Goal: Information Seeking & Learning: Stay updated

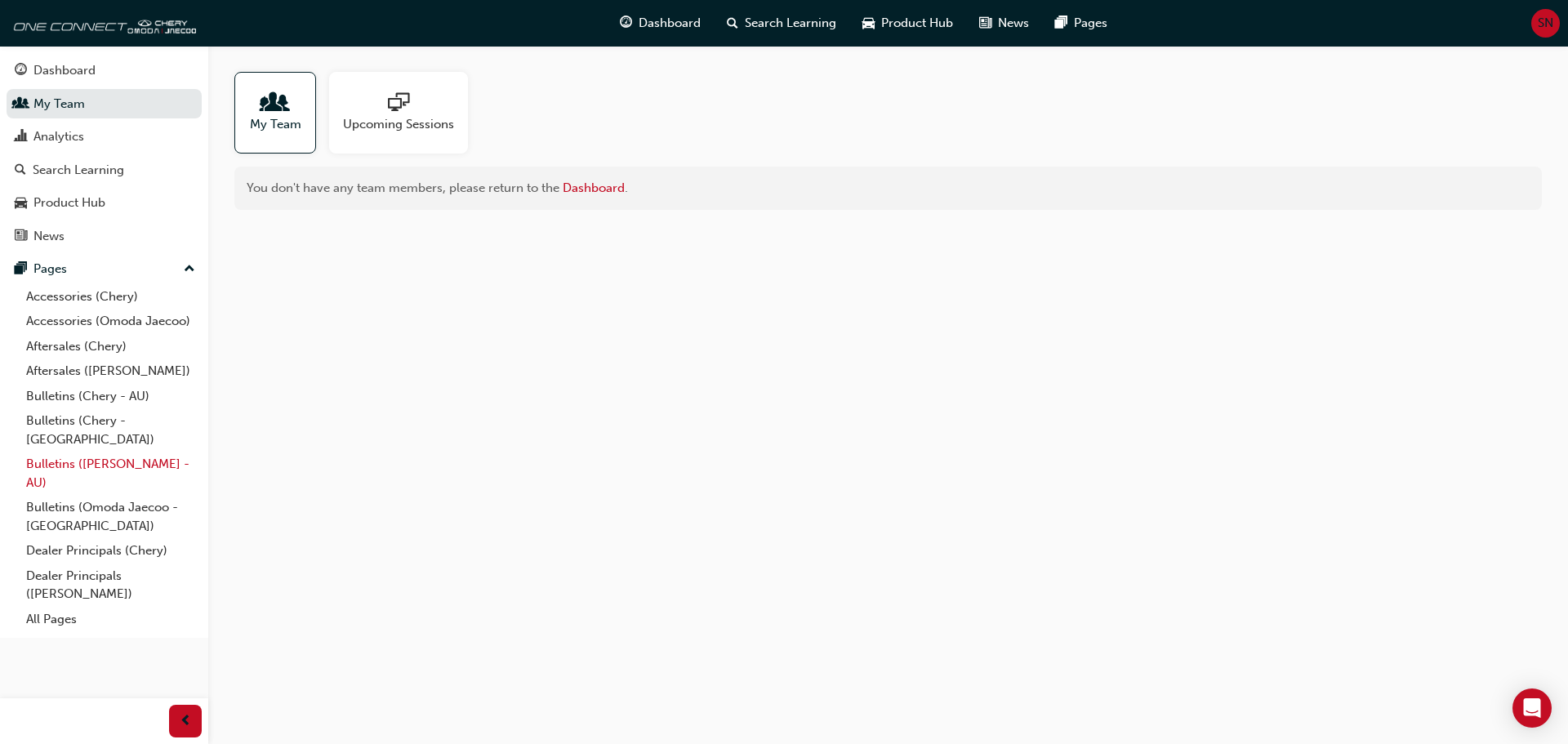
click at [102, 452] on link "Bulletins ([PERSON_NAME] - AU)" at bounding box center [110, 473] width 182 height 43
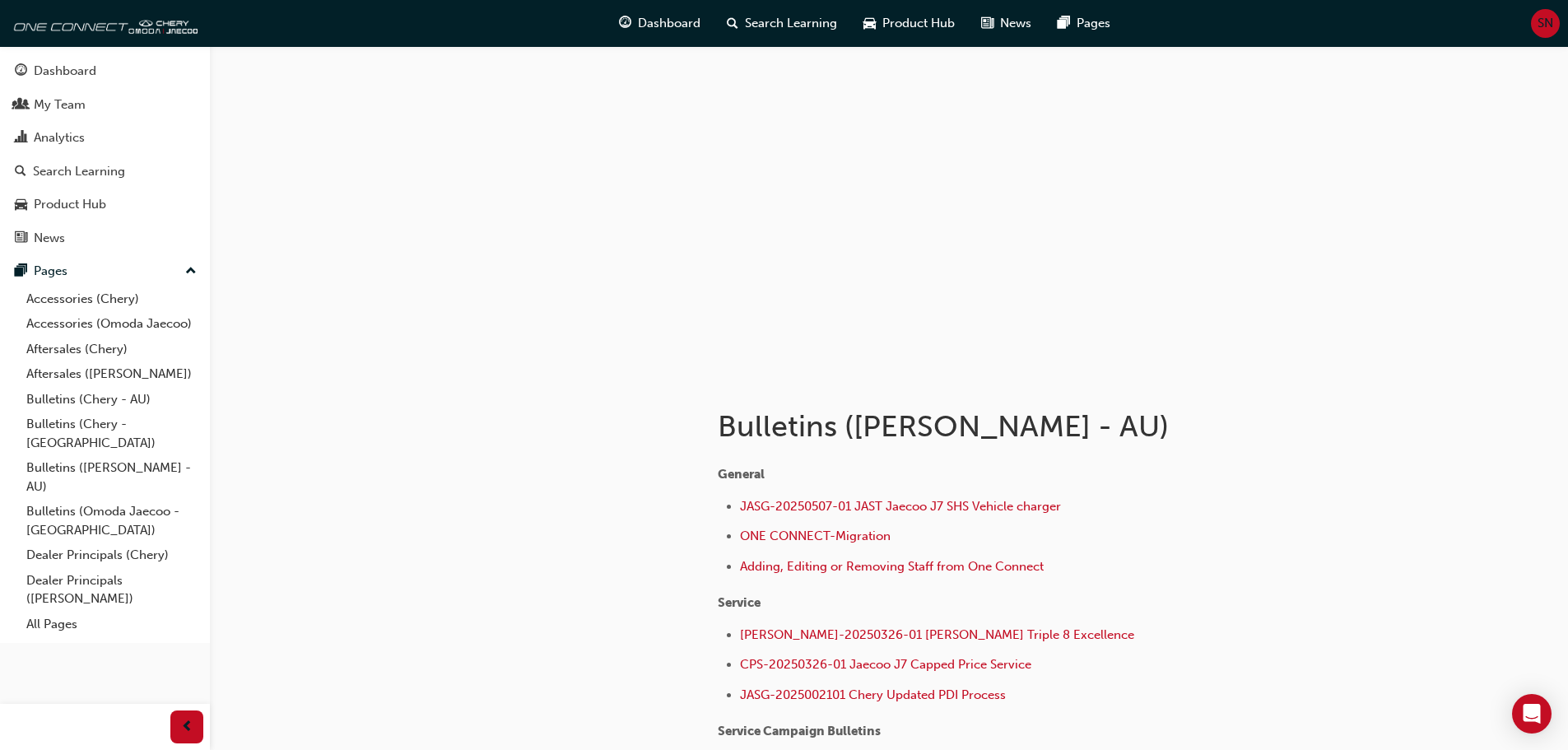
scroll to position [215, 0]
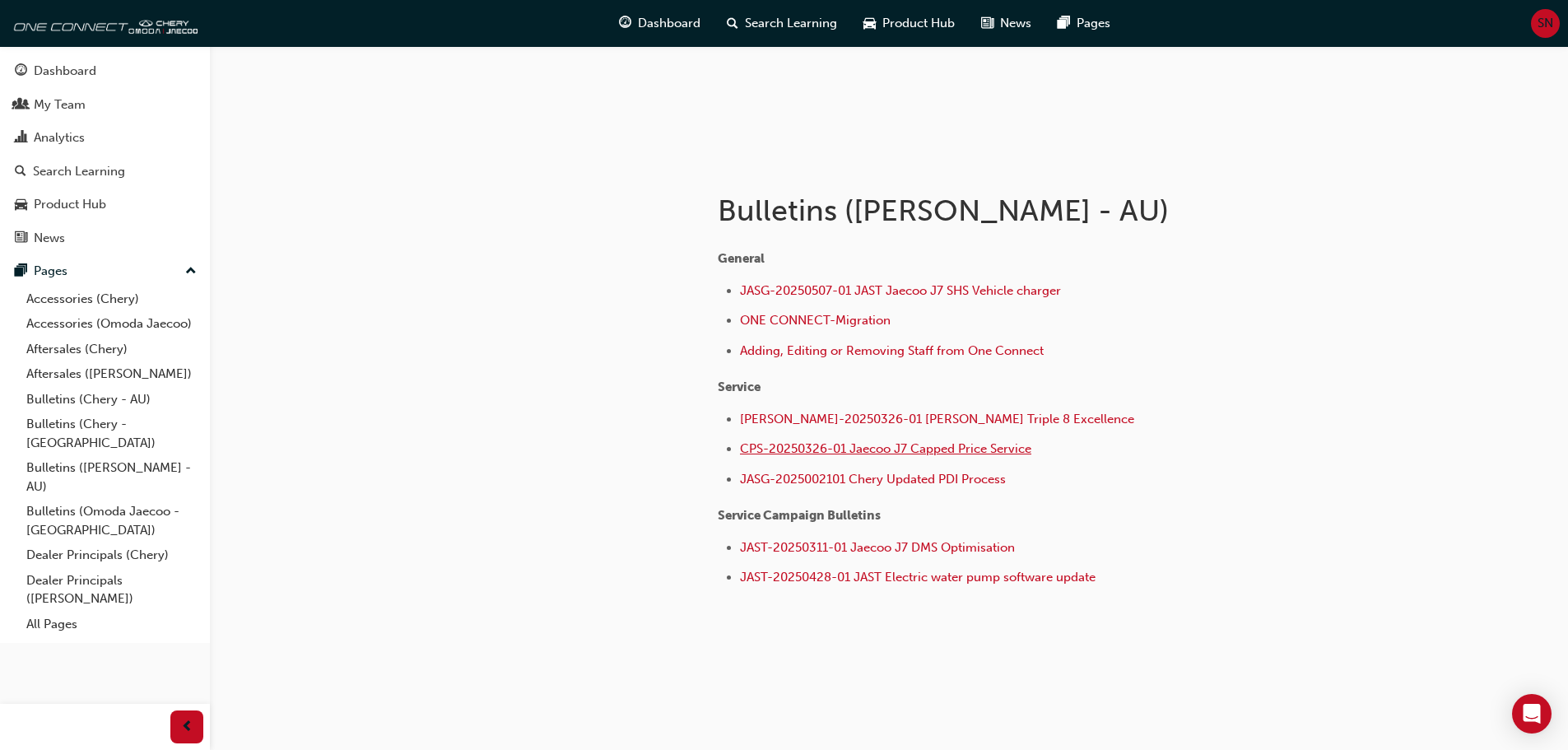
click at [906, 454] on span "CPS-20250326-01 Jaecoo J7 Capped Price Service" at bounding box center [886, 448] width 291 height 15
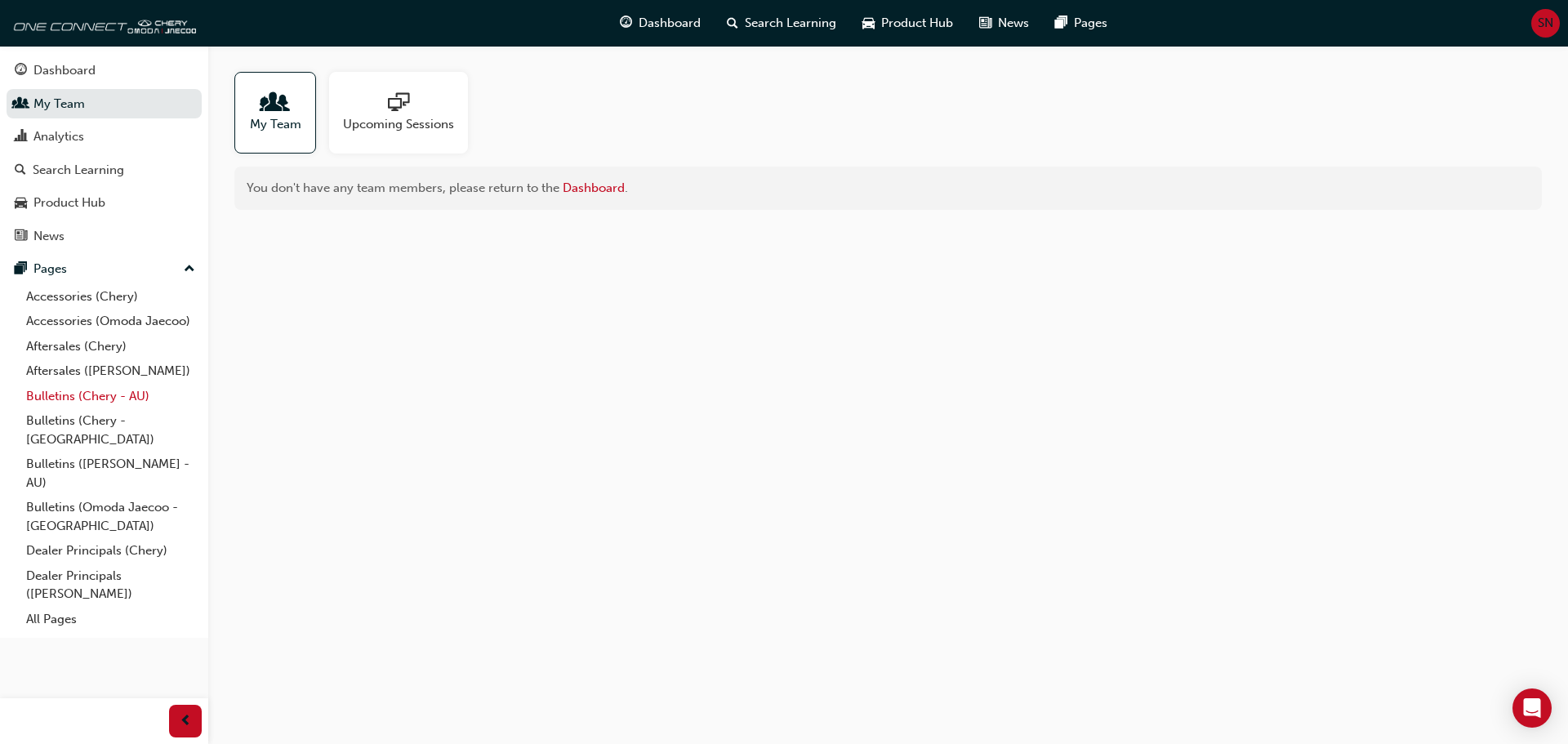
click at [81, 395] on link "Bulletins (Chery - AU)" at bounding box center [110, 396] width 182 height 25
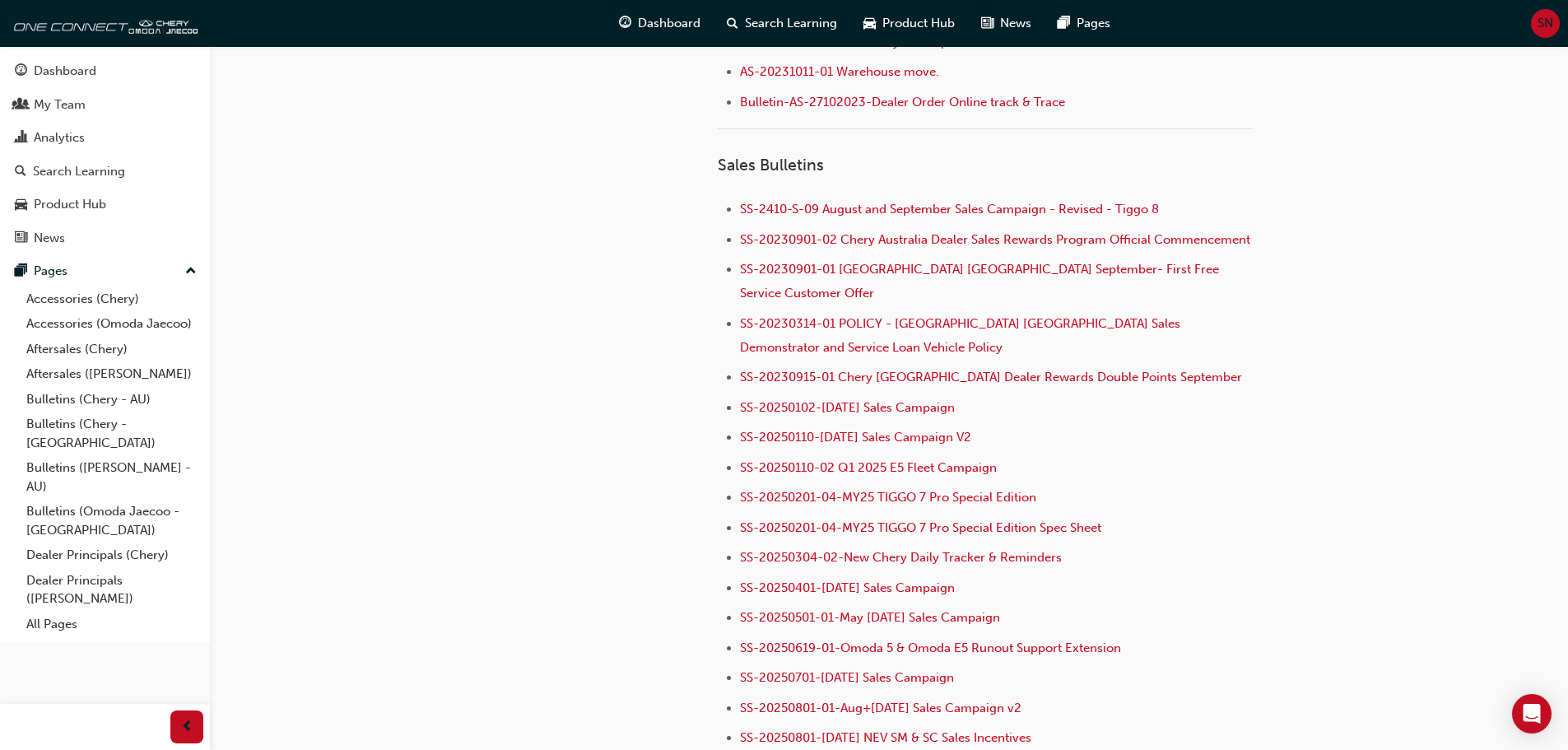
scroll to position [116, 0]
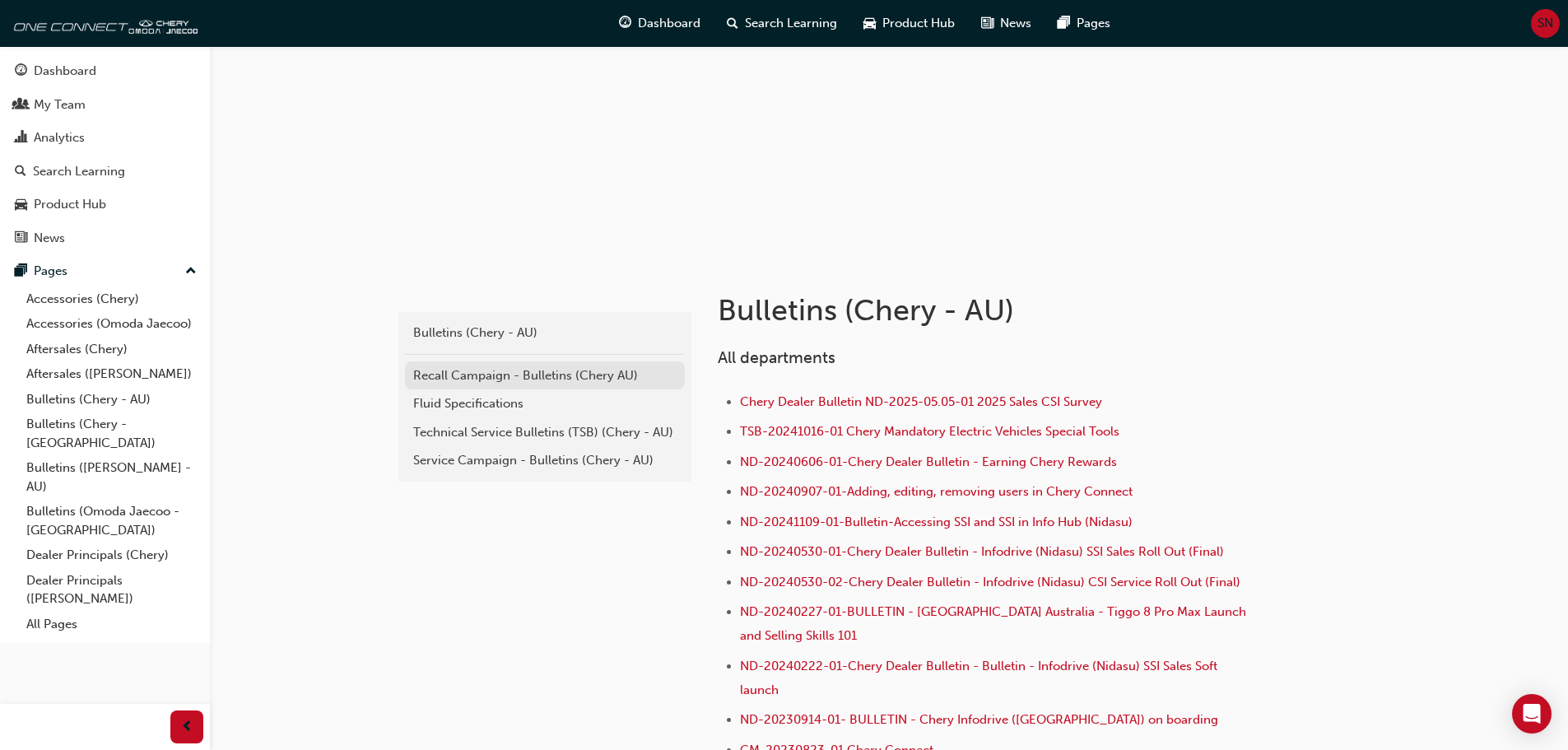
click at [576, 380] on div "Recall Campaign - Bulletins (Chery AU)" at bounding box center [544, 375] width 264 height 19
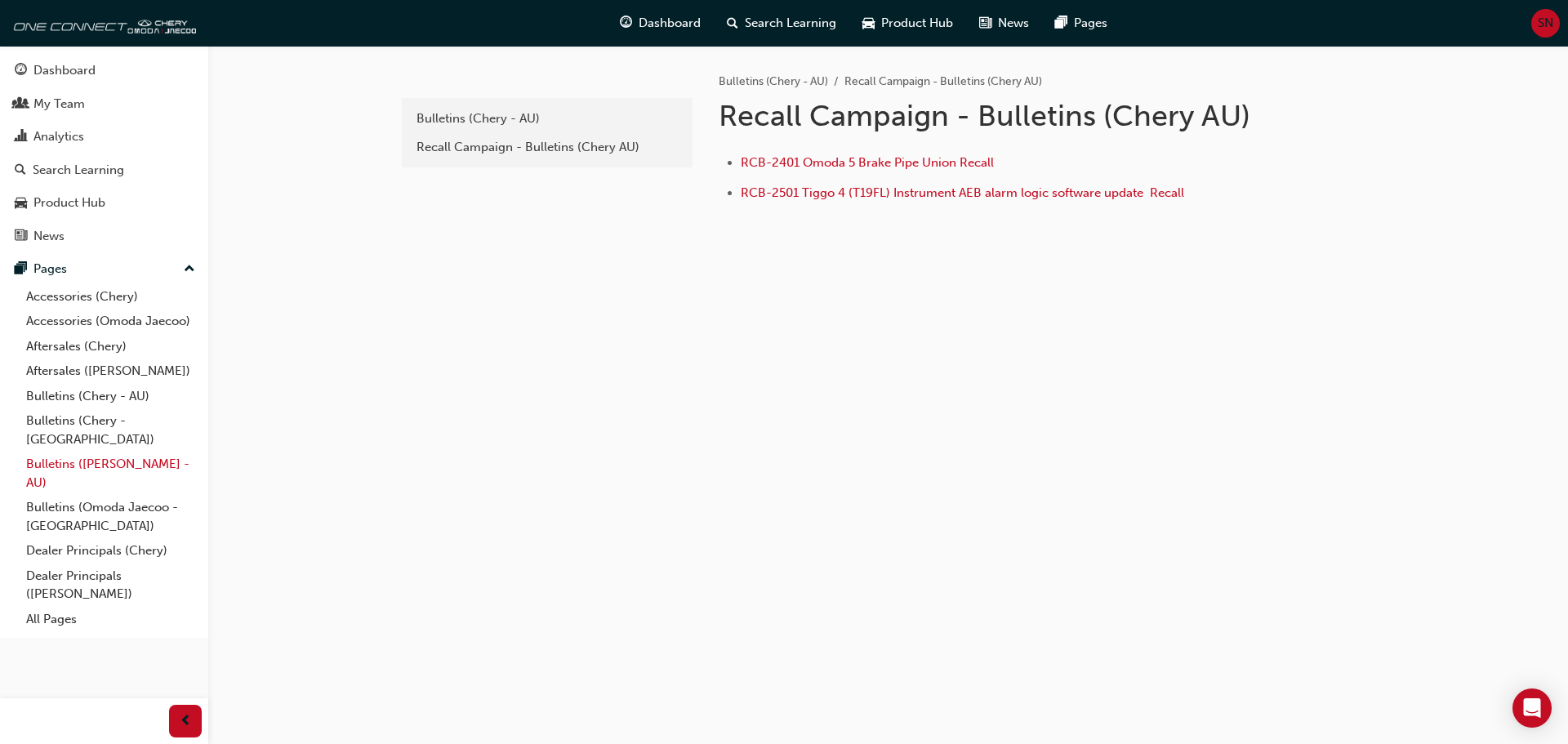
click at [93, 452] on link "Bulletins ([PERSON_NAME] - AU)" at bounding box center [110, 473] width 182 height 43
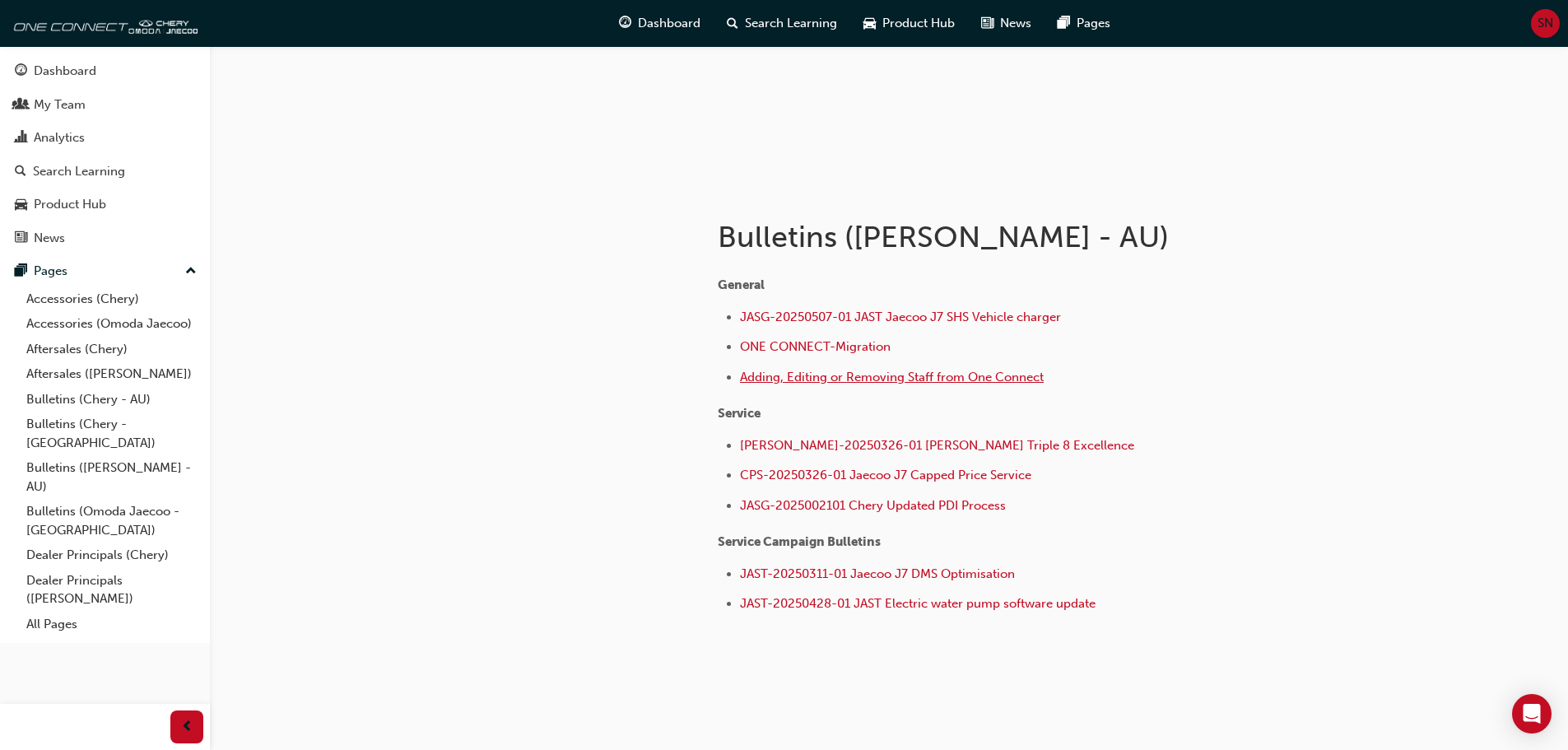
scroll to position [215, 0]
